Goal: Task Accomplishment & Management: Use online tool/utility

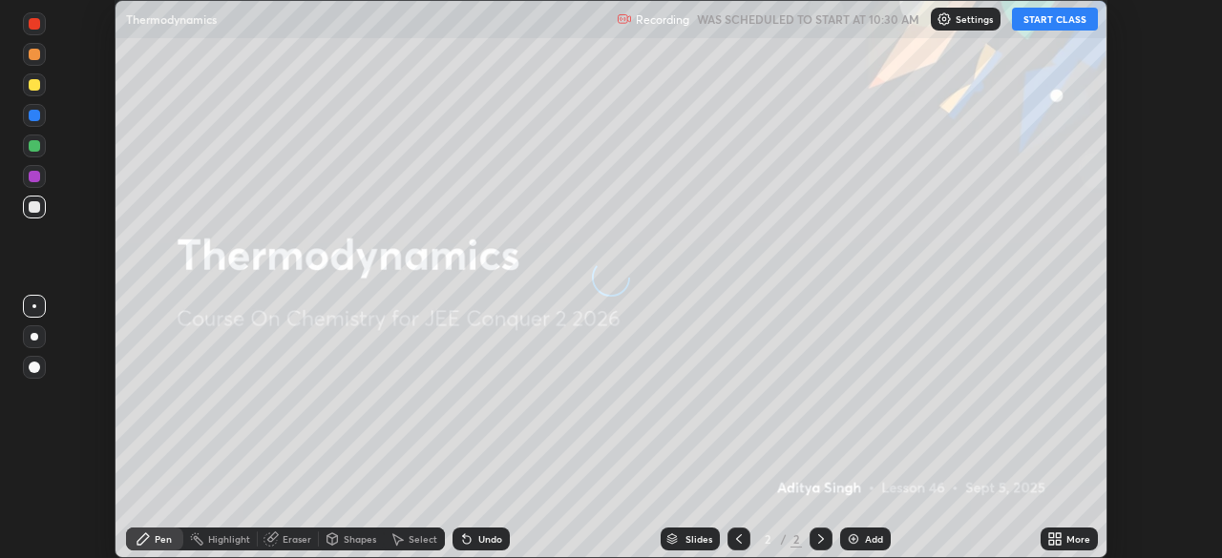
scroll to position [558, 1221]
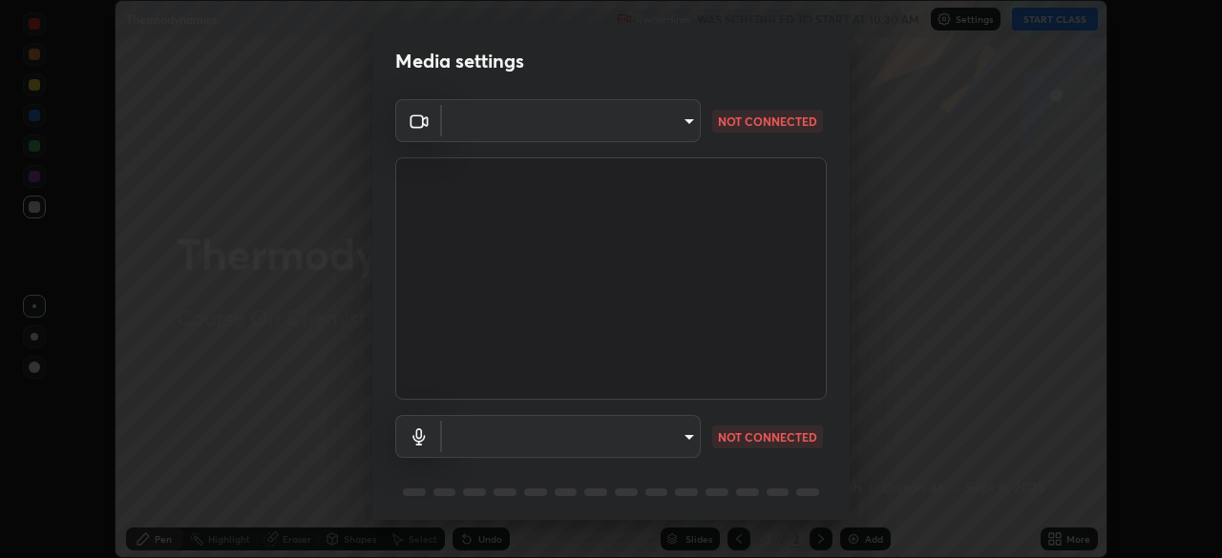
type input "ba13e312339ef8477216ddedc35df2f043033d031c8e6632ccfddaecbc9a7b0e"
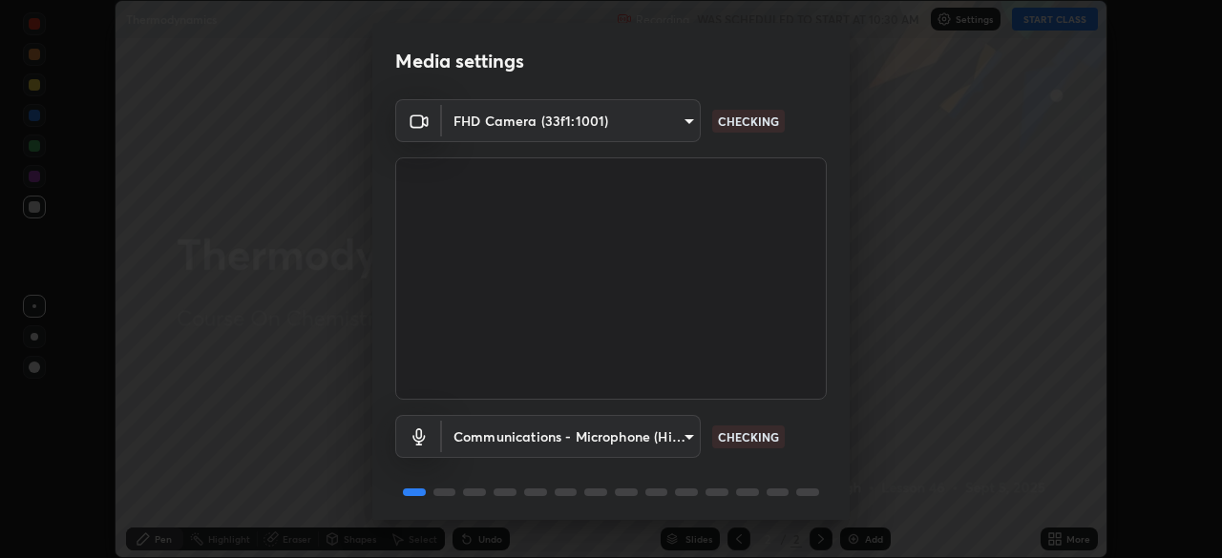
click at [663, 438] on body "Erase all Thermodynamics Recording WAS SCHEDULED TO START AT 10:30 AM Settings …" at bounding box center [611, 279] width 1222 height 558
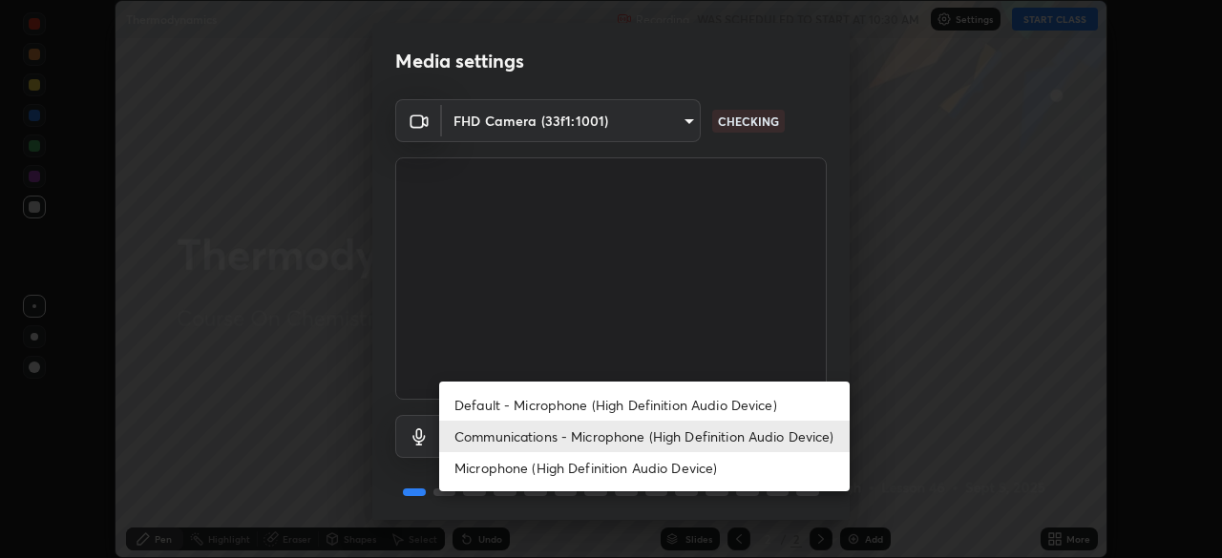
click at [641, 399] on li "Default - Microphone (High Definition Audio Device)" at bounding box center [644, 404] width 410 height 31
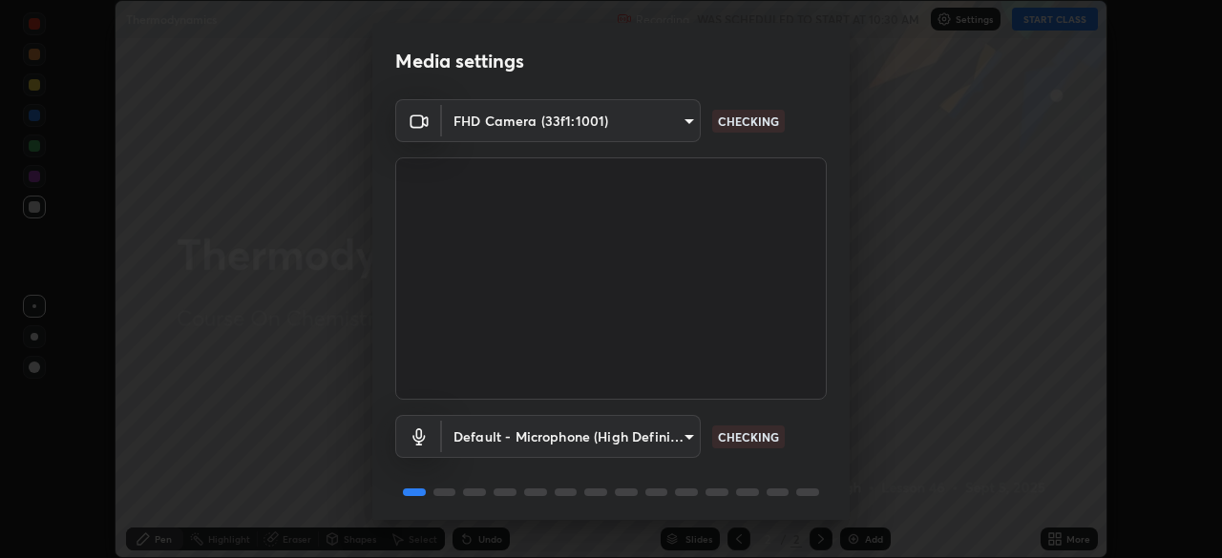
click at [636, 435] on body "Erase all Thermodynamics Recording WAS SCHEDULED TO START AT 10:30 AM Settings …" at bounding box center [611, 279] width 1222 height 558
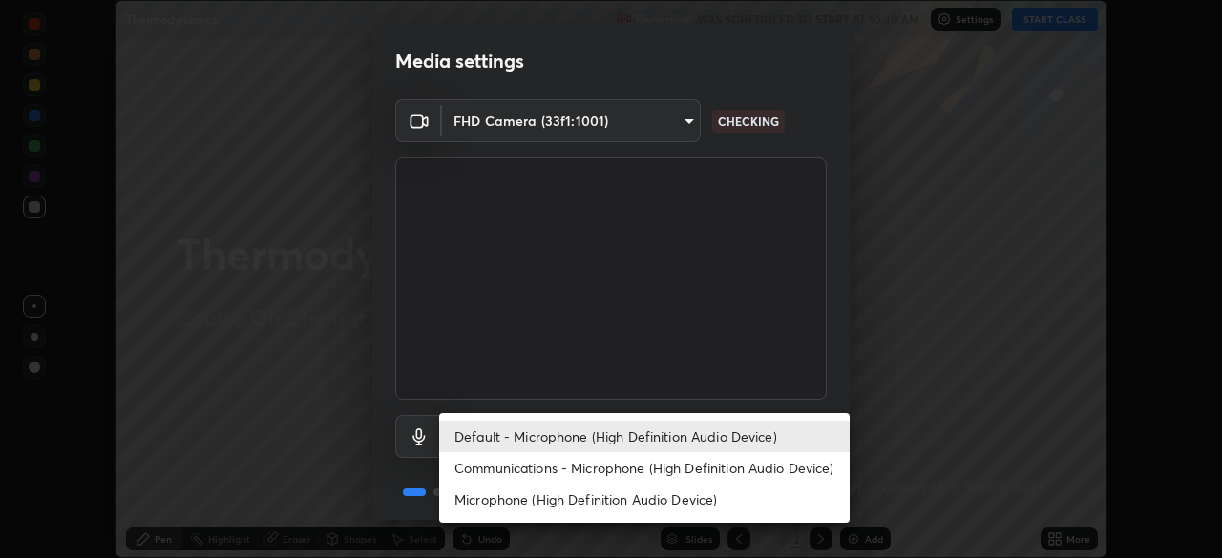
click at [639, 463] on li "Communications - Microphone (High Definition Audio Device)" at bounding box center [644, 467] width 410 height 31
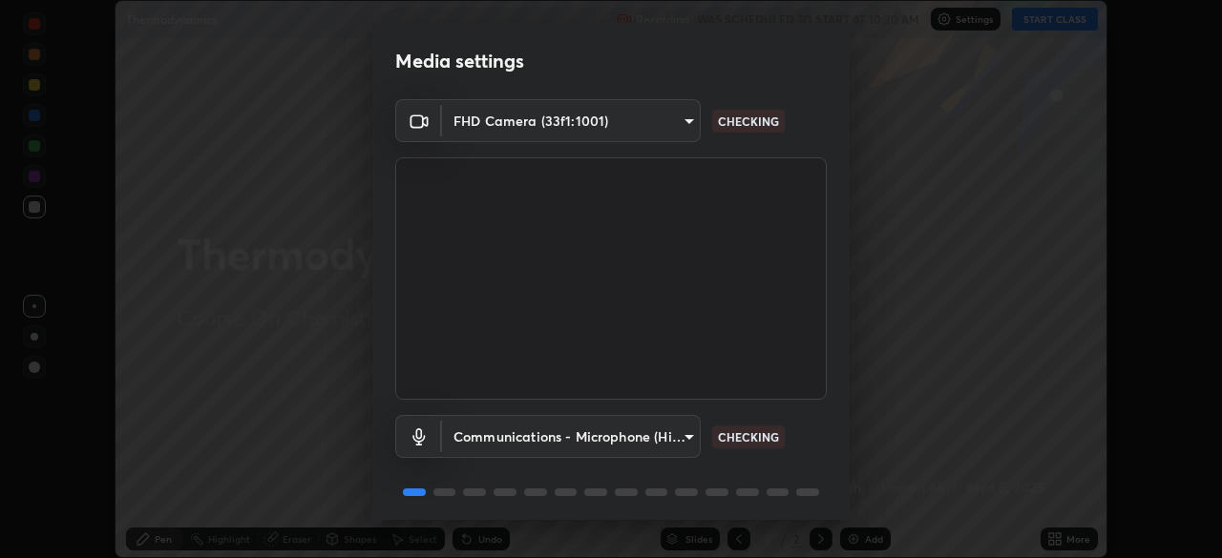
type input "communications"
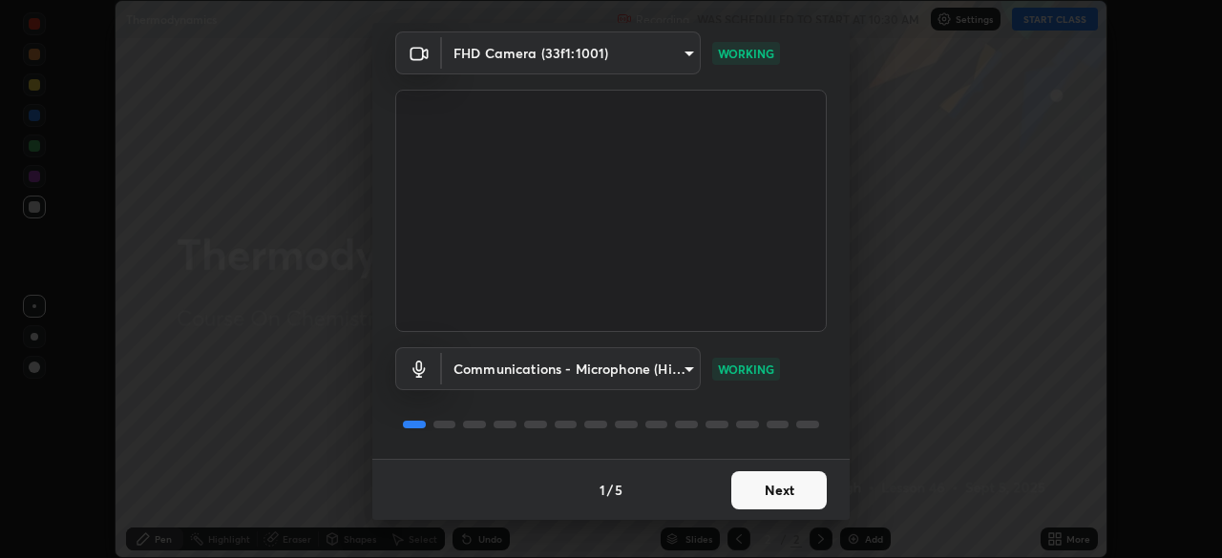
click at [768, 492] on button "Next" at bounding box center [778, 490] width 95 height 38
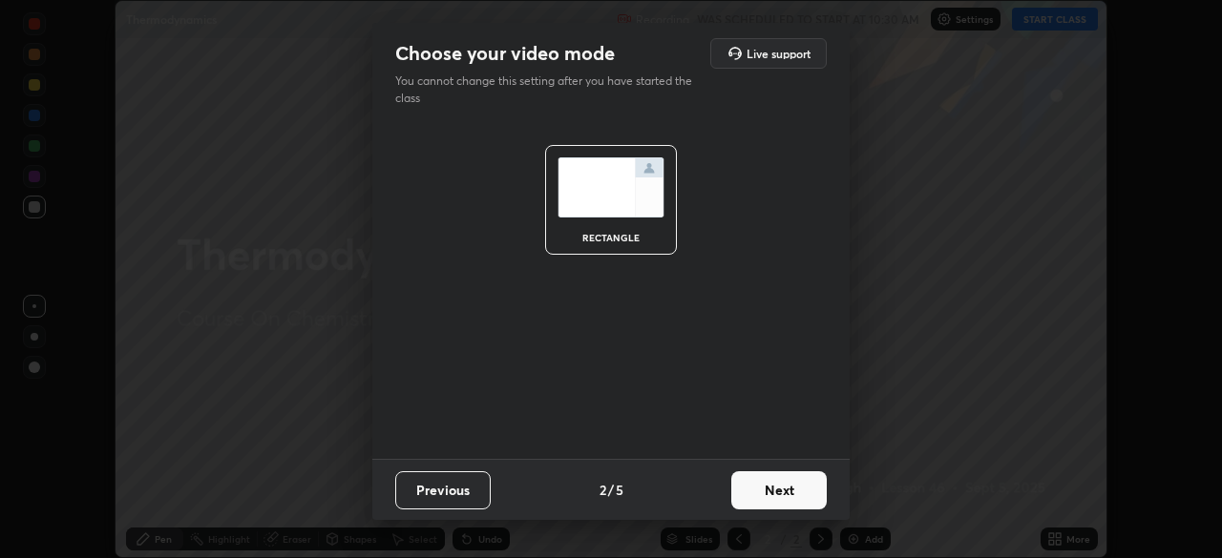
scroll to position [0, 0]
click at [772, 485] on button "Next" at bounding box center [778, 490] width 95 height 38
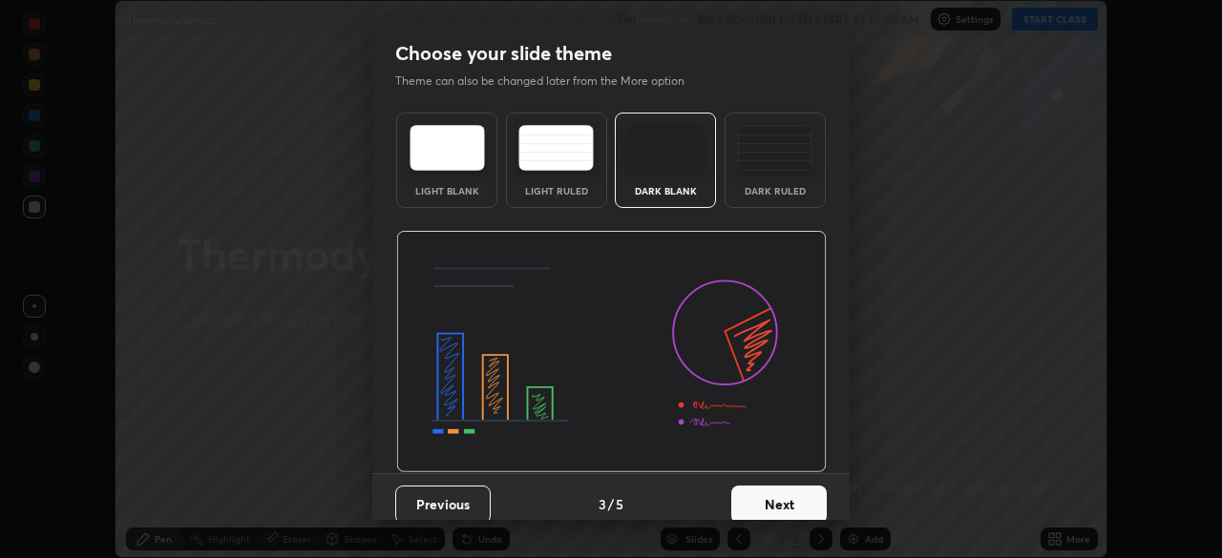
click at [771, 489] on button "Next" at bounding box center [778, 505] width 95 height 38
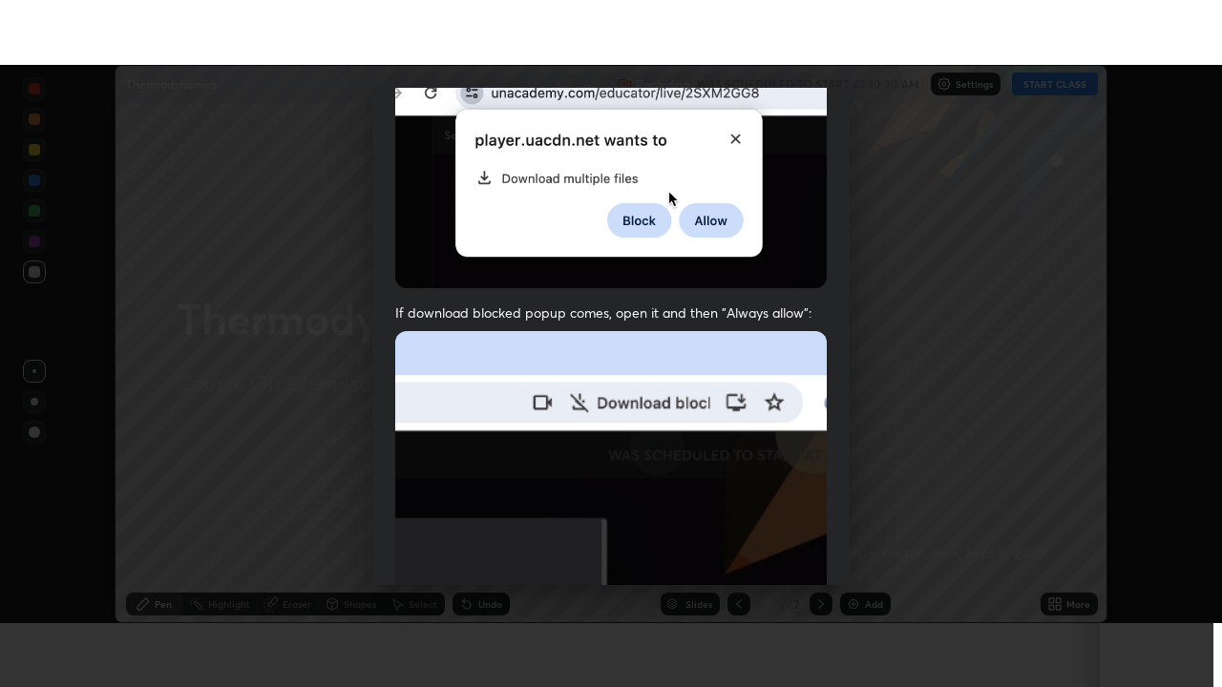
scroll to position [457, 0]
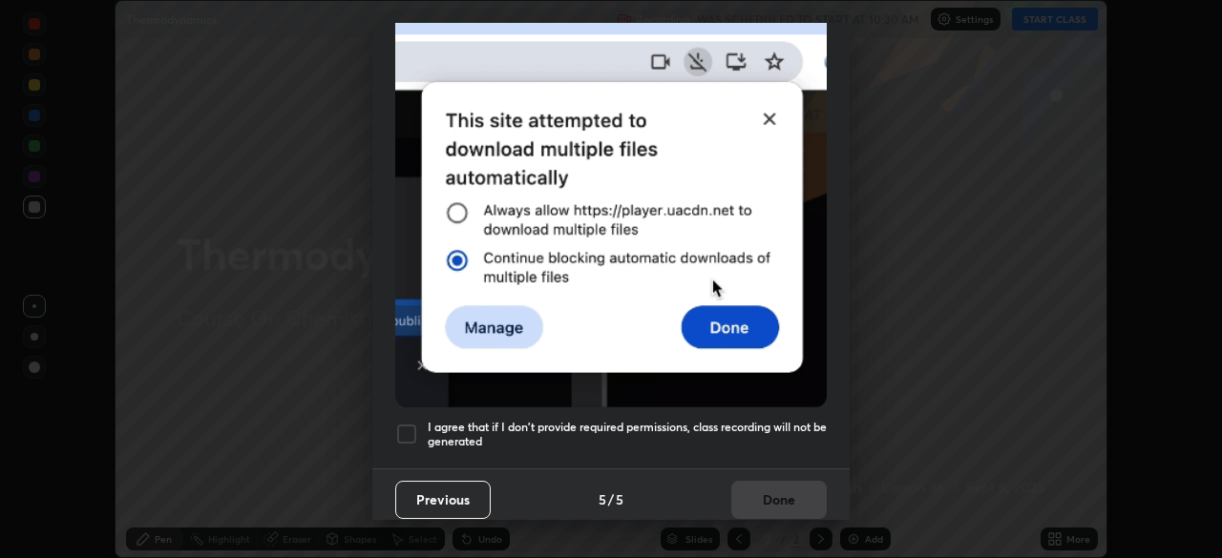
click at [407, 426] on div at bounding box center [406, 434] width 23 height 23
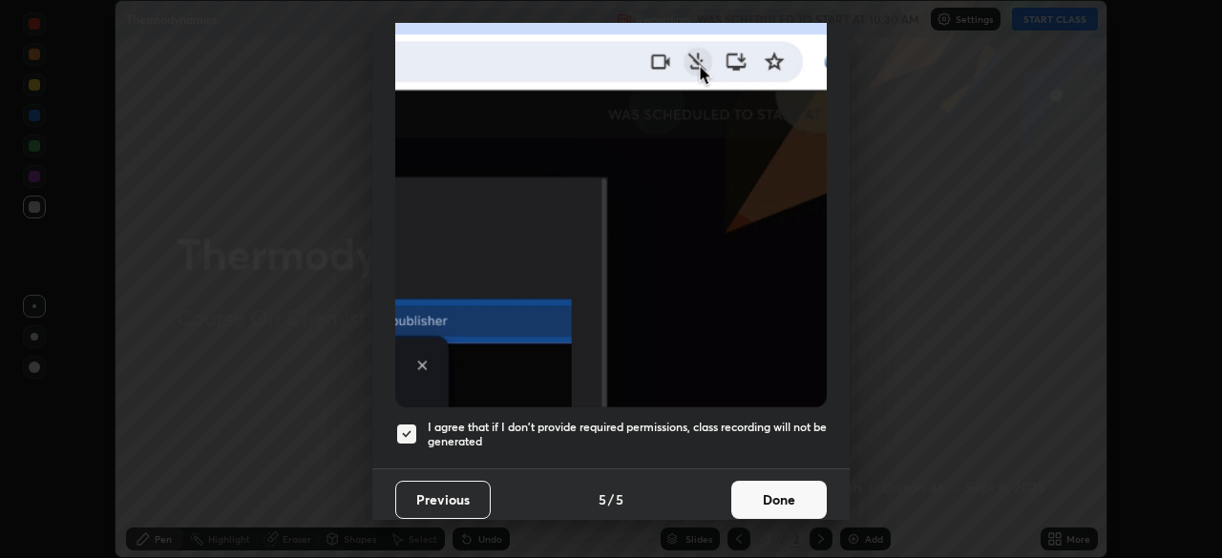
click at [768, 486] on button "Done" at bounding box center [778, 500] width 95 height 38
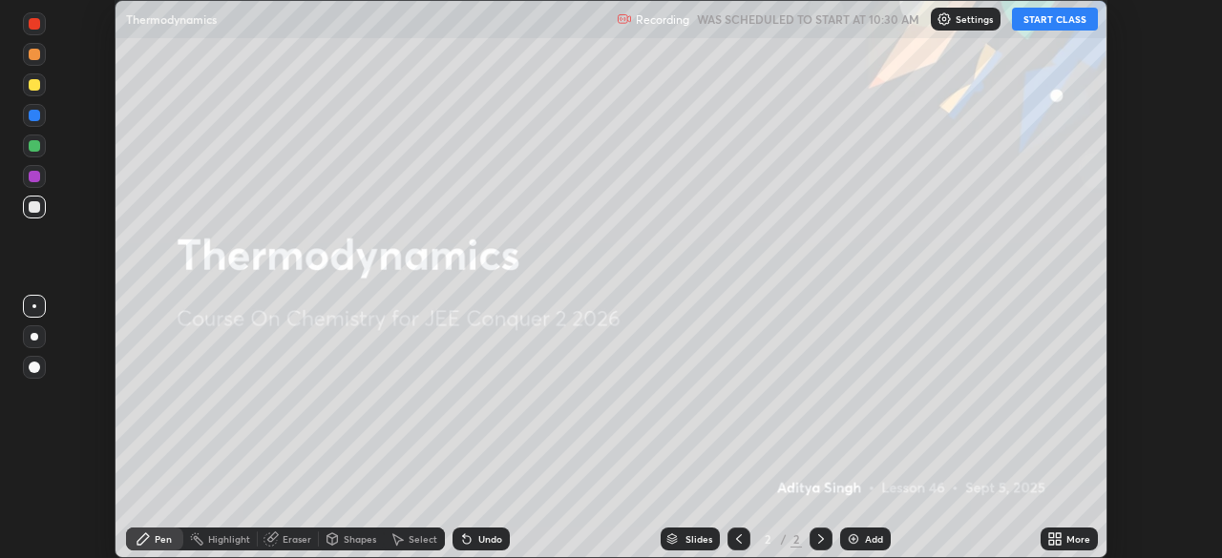
click at [1045, 22] on button "START CLASS" at bounding box center [1055, 19] width 86 height 23
click at [1067, 534] on div "More" at bounding box center [1078, 539] width 24 height 10
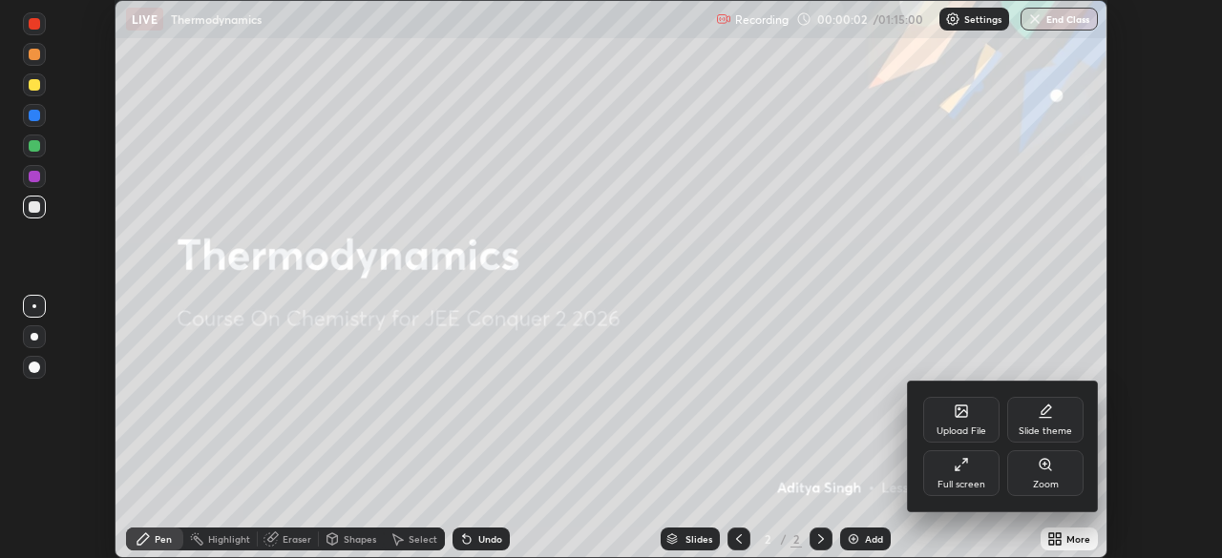
click at [951, 470] on div "Full screen" at bounding box center [961, 473] width 76 height 46
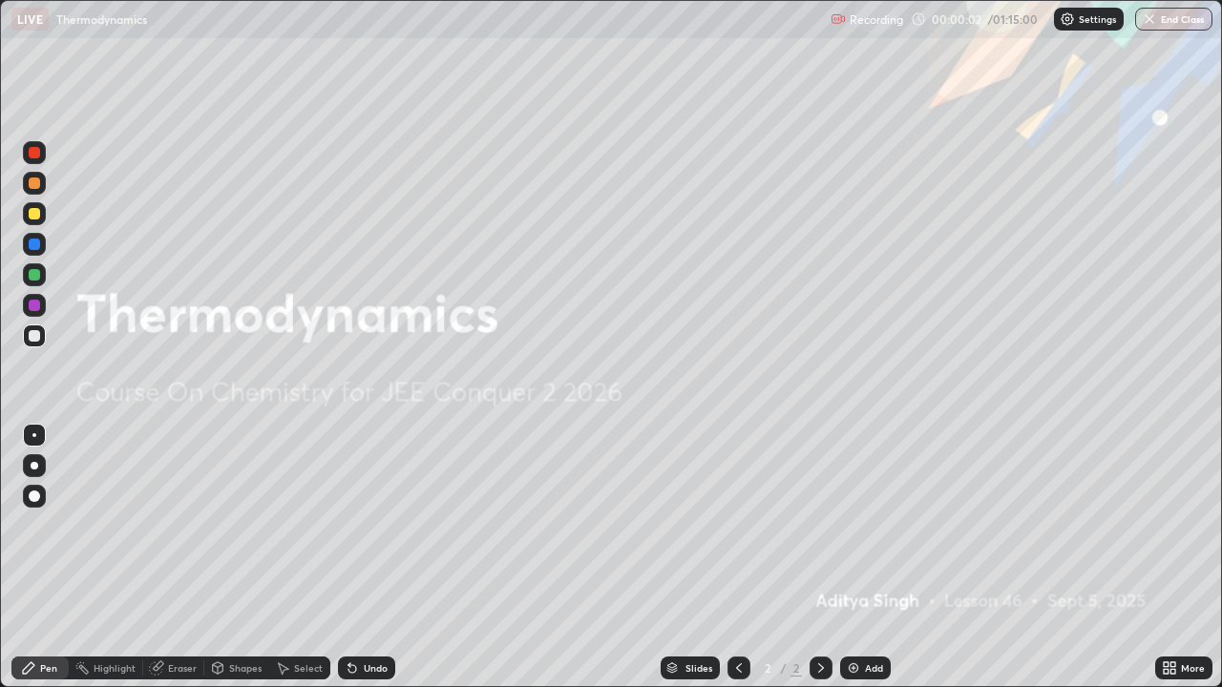
scroll to position [687, 1222]
click at [1161, 26] on button "End Class" at bounding box center [1173, 19] width 77 height 23
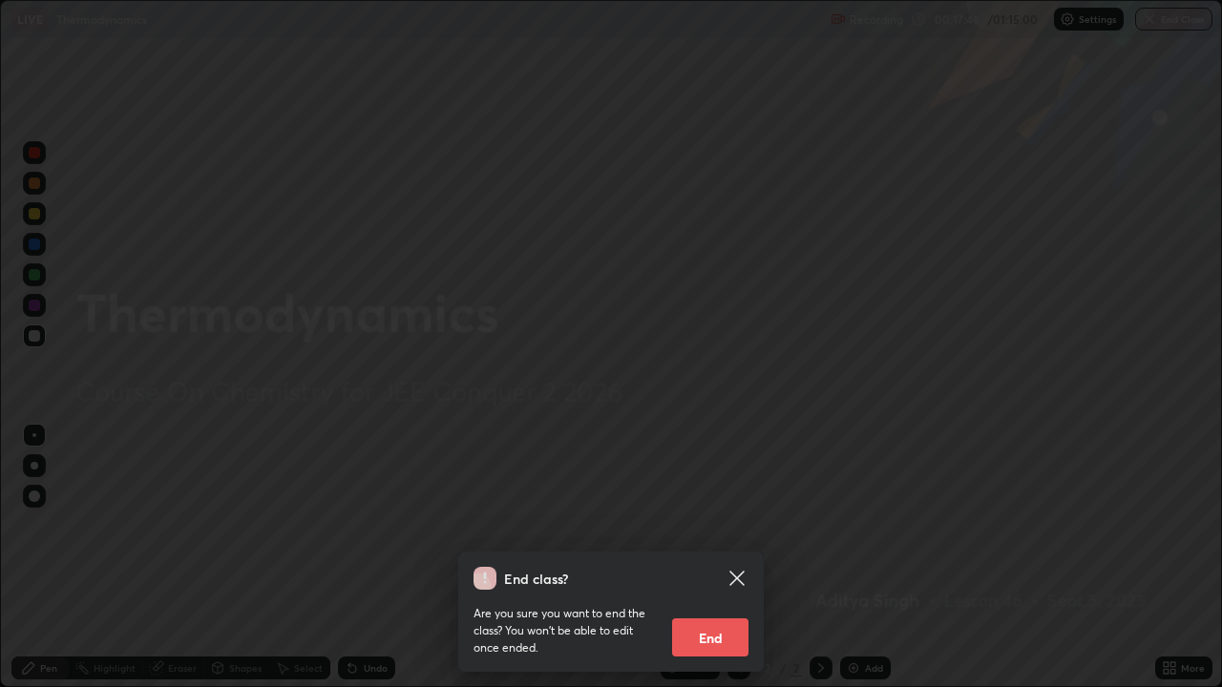
click at [707, 557] on button "End" at bounding box center [710, 637] width 76 height 38
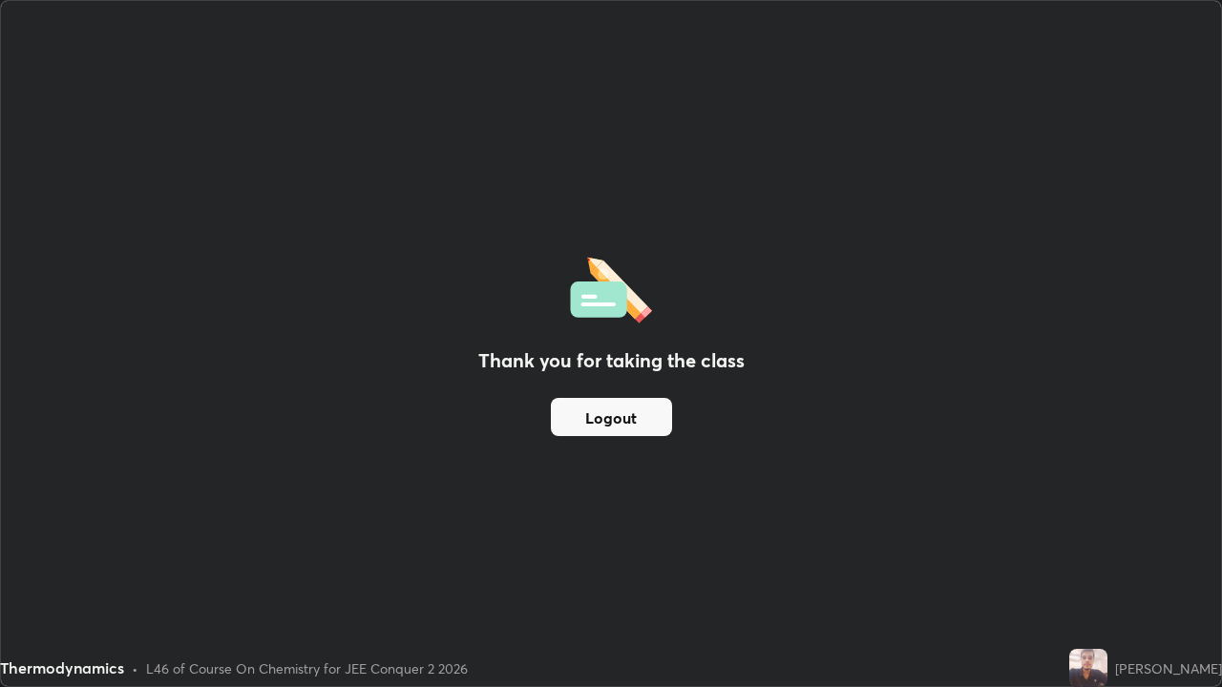
click at [605, 411] on button "Logout" at bounding box center [611, 417] width 121 height 38
